Goal: Navigation & Orientation: Find specific page/section

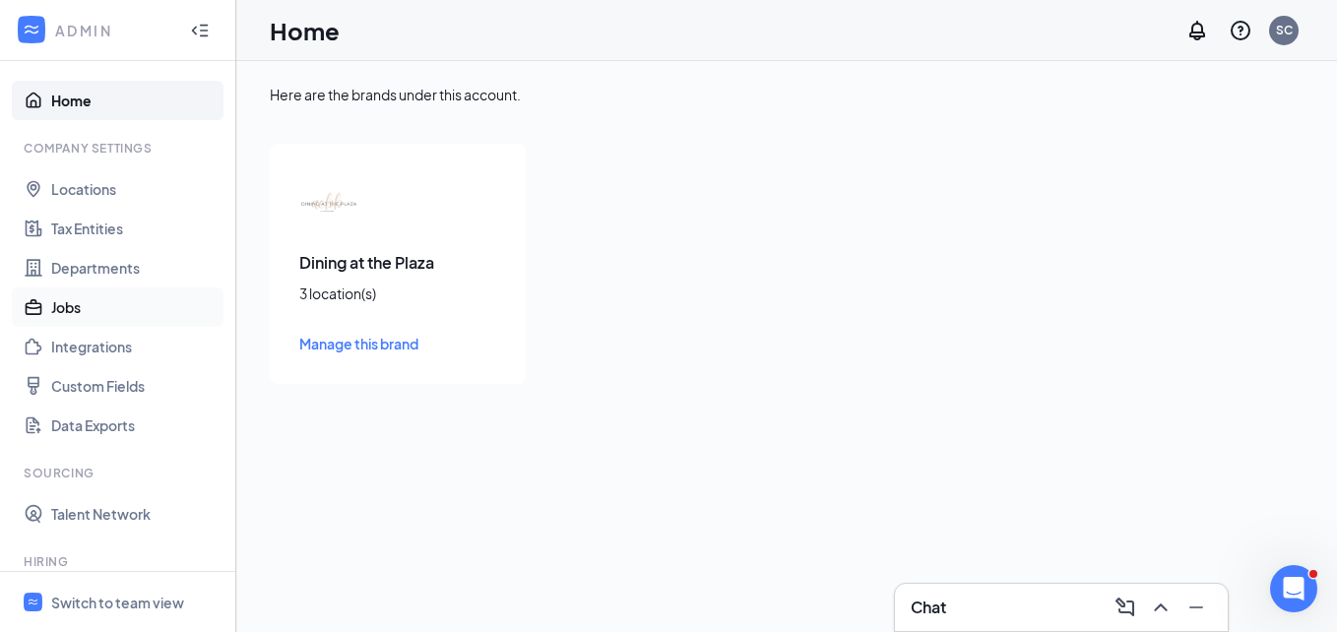
click at [73, 306] on link "Jobs" at bounding box center [135, 306] width 168 height 39
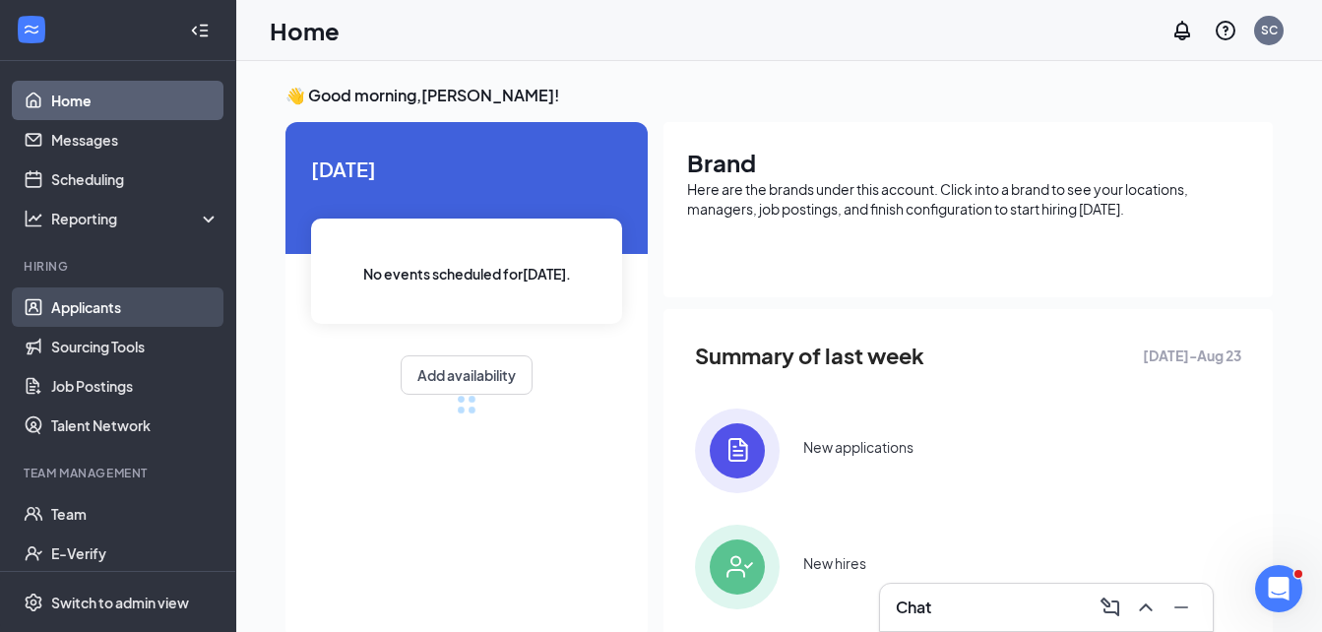
click at [89, 296] on link "Applicants" at bounding box center [135, 306] width 168 height 39
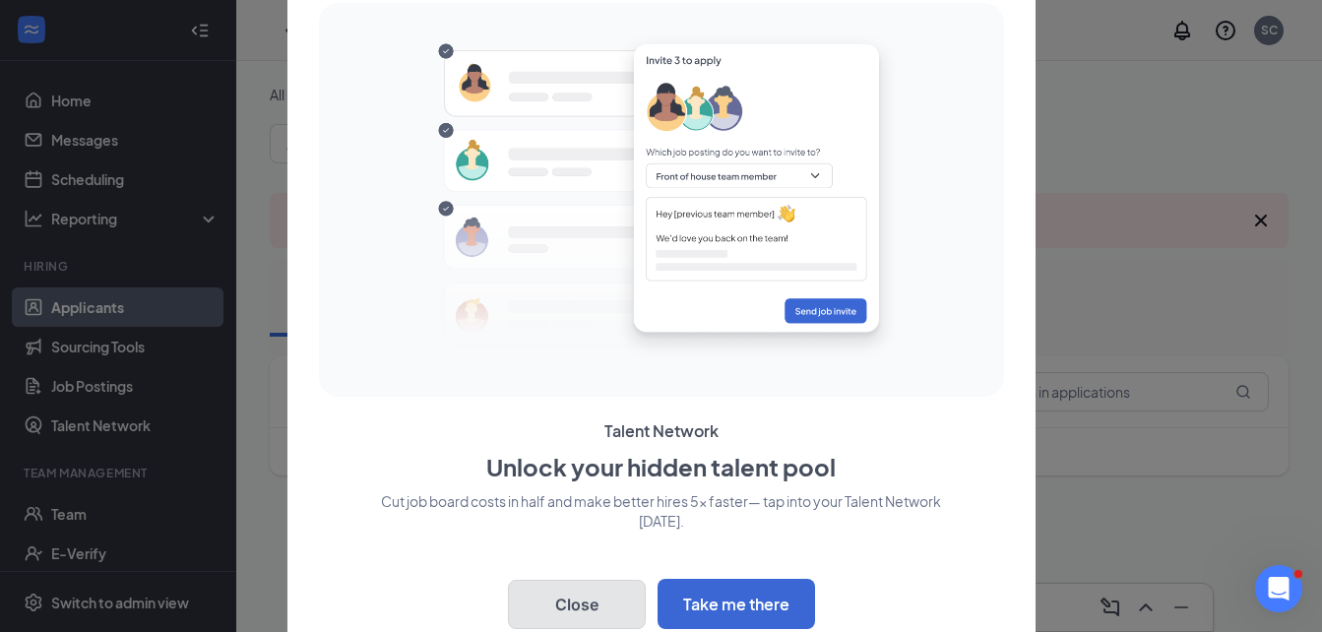
click at [569, 608] on button "Close" at bounding box center [577, 604] width 138 height 49
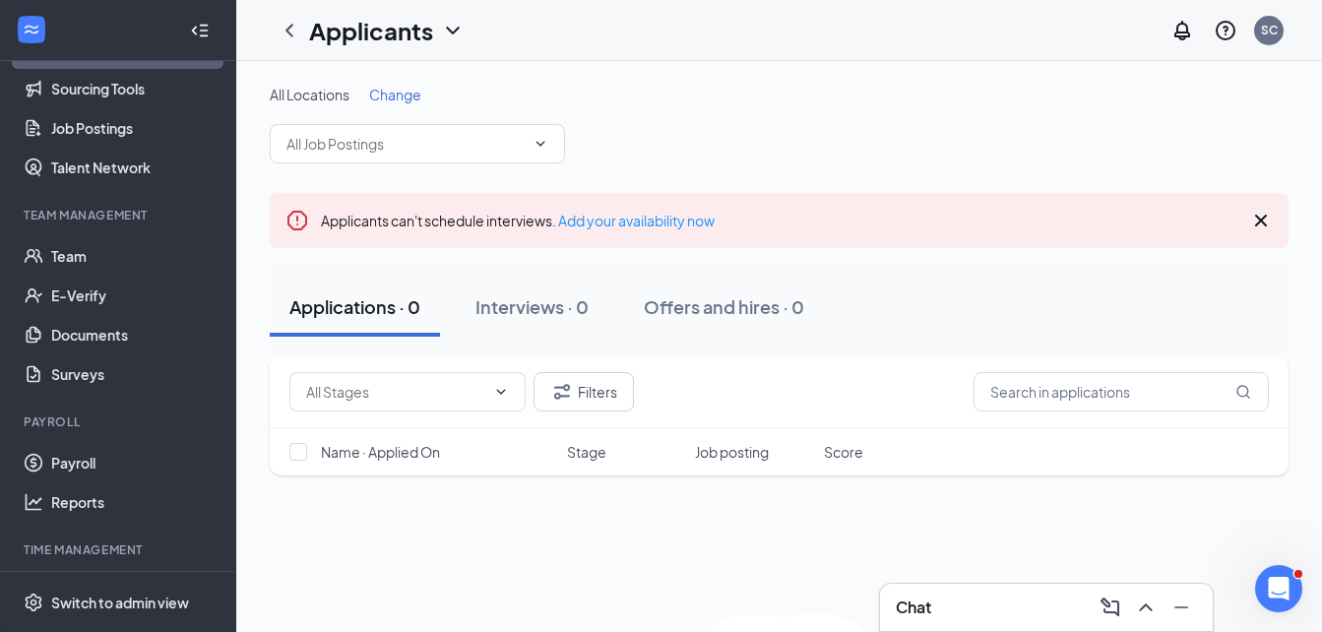
scroll to position [263, 0]
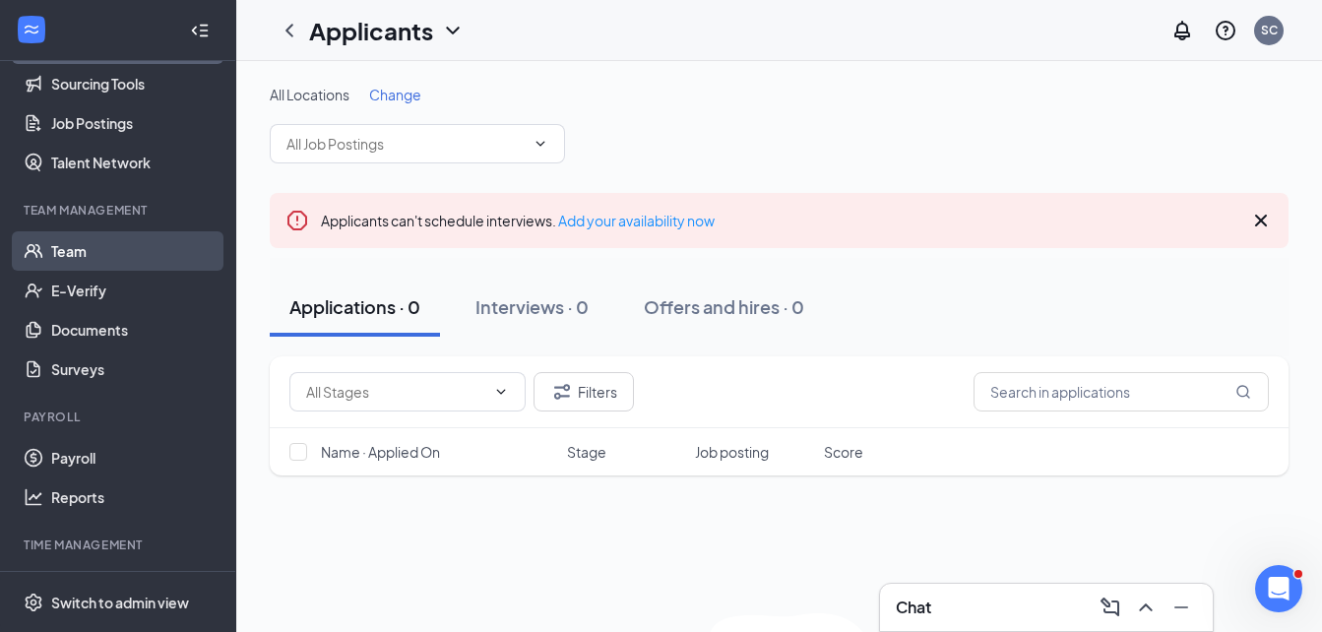
click at [80, 247] on link "Team" at bounding box center [135, 250] width 168 height 39
